Goal: Task Accomplishment & Management: Use online tool/utility

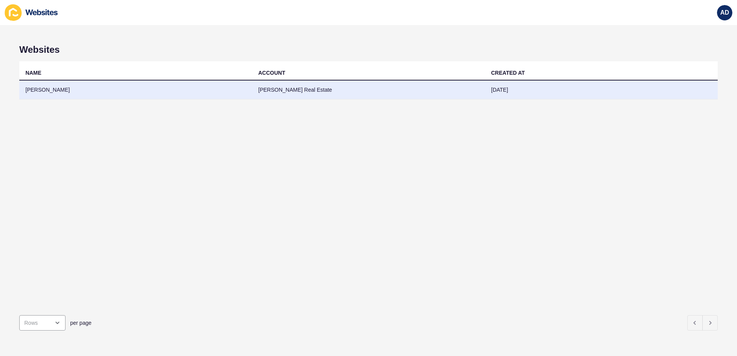
click at [56, 84] on td "[PERSON_NAME]" at bounding box center [135, 90] width 233 height 19
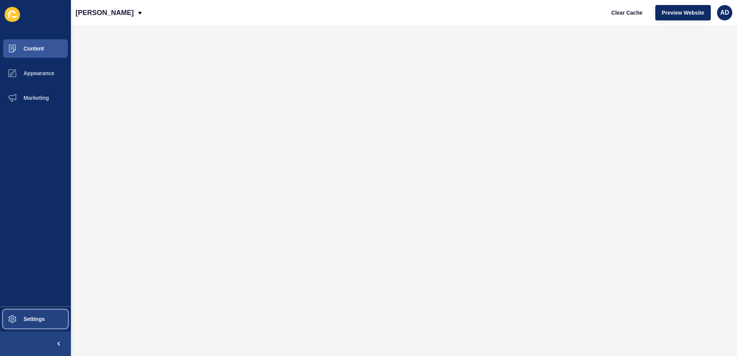
click at [29, 314] on button "Settings" at bounding box center [35, 319] width 71 height 25
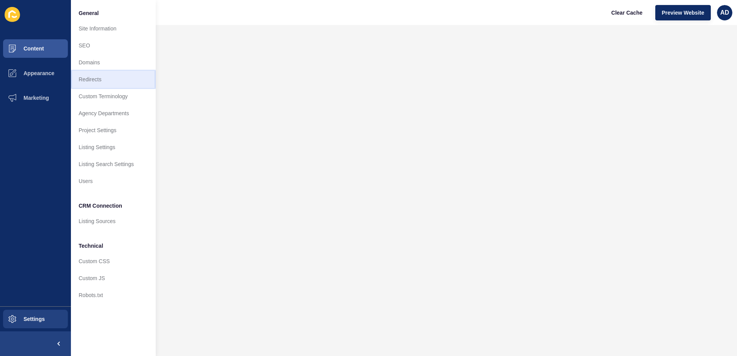
click at [101, 81] on link "Redirects" at bounding box center [113, 79] width 85 height 17
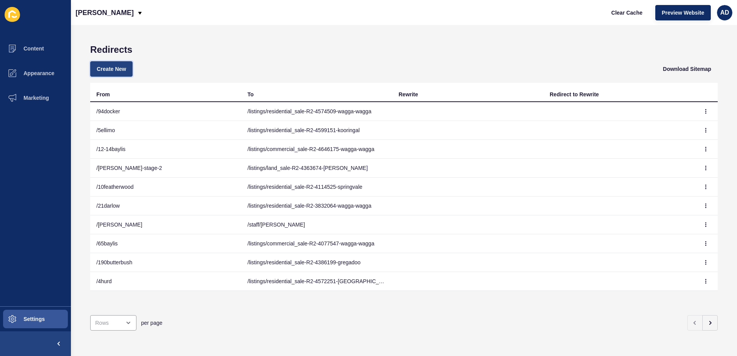
click at [106, 70] on span "Create New" at bounding box center [111, 69] width 29 height 8
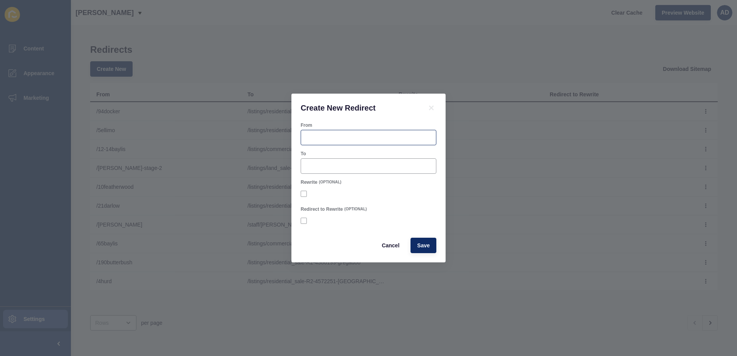
click at [346, 144] on div at bounding box center [368, 137] width 136 height 15
paste input "fitzpatricks.au/3-7hovell"
drag, startPoint x: 338, startPoint y: 137, endPoint x: 276, endPoint y: 149, distance: 63.2
click at [276, 149] on div "Create New Redirect From /fitzpatricks.au/3-7hovell To Rewrite (OPTIONAL) Redir…" at bounding box center [368, 178] width 737 height 356
type input "/3-7hovell"
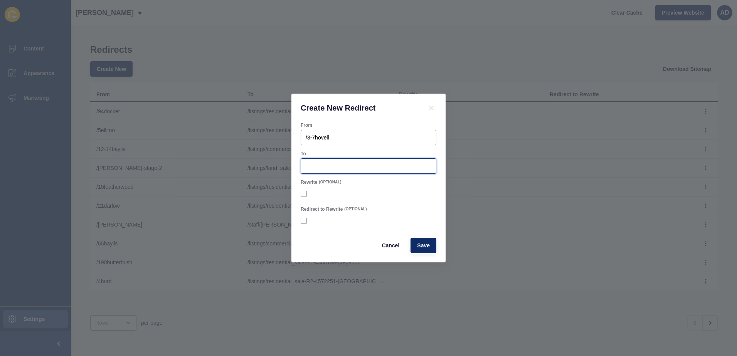
click at [329, 163] on input "To" at bounding box center [369, 166] width 126 height 8
paste input "/listings/commercial_rental-R2-3370128-wagga-wagga"
type input "/listings/commercial_rental-R2-3370128-wagga-wagga"
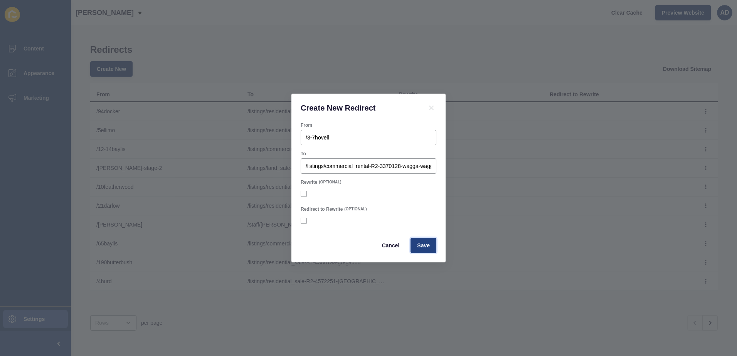
click at [421, 249] on span "Save" at bounding box center [423, 246] width 13 height 8
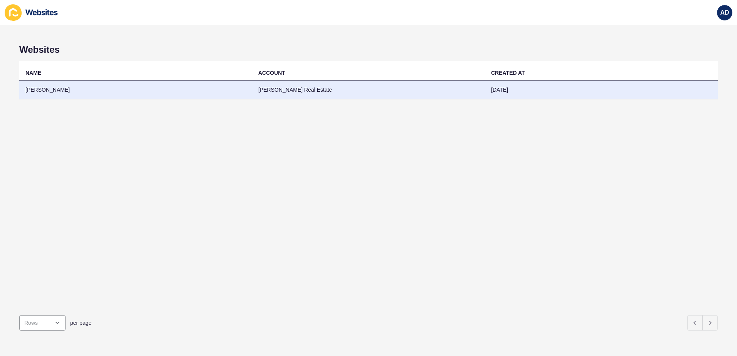
click at [40, 93] on td "[PERSON_NAME]" at bounding box center [135, 90] width 233 height 19
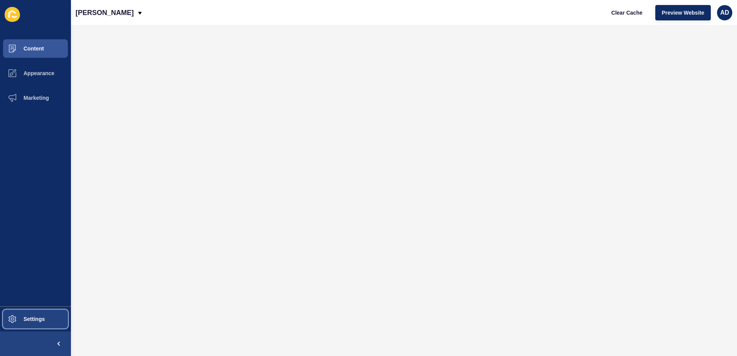
click at [41, 322] on span "Settings" at bounding box center [22, 319] width 46 height 6
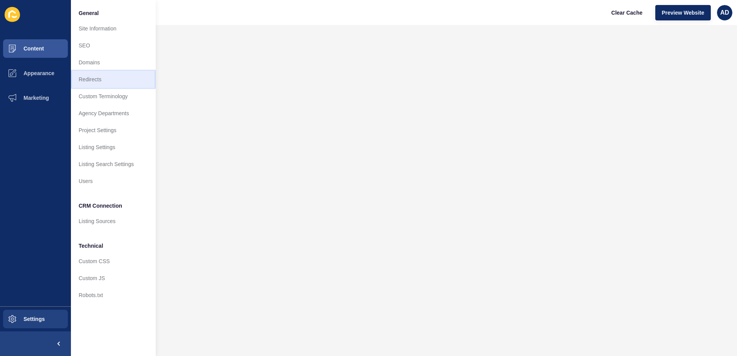
click at [88, 83] on link "Redirects" at bounding box center [113, 79] width 85 height 17
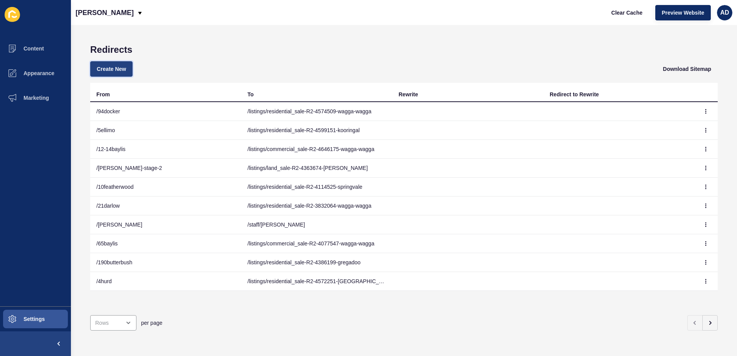
click at [119, 65] on span "Create New" at bounding box center [111, 69] width 29 height 8
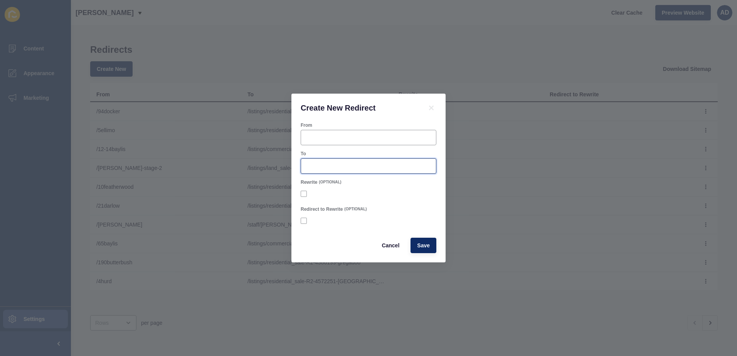
click at [355, 164] on input "To" at bounding box center [369, 166] width 126 height 8
paste input "listings/residential_sale-R2-4682775-tolland"
type input "listings/residential_sale-R2-4682775-tolland"
click at [345, 129] on div "From" at bounding box center [368, 133] width 137 height 25
click at [344, 135] on input "From" at bounding box center [369, 138] width 126 height 8
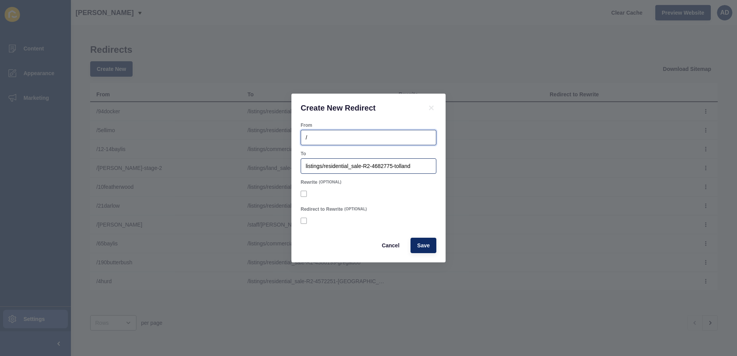
type input "/"
click at [302, 163] on div "listings/residential_sale-R2-4682775-tolland" at bounding box center [368, 165] width 136 height 15
click at [309, 168] on input "listings/residential_sale-R2-4682775-tolland" at bounding box center [369, 166] width 126 height 8
type input "/listings/residential_sale-R2-4682775-tolland"
click at [337, 138] on input "/" at bounding box center [369, 138] width 126 height 8
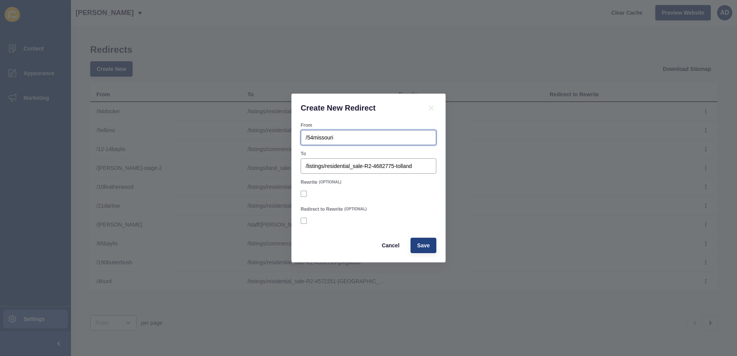
type input "/54missouri"
click at [428, 248] on span "Save" at bounding box center [423, 246] width 13 height 8
